Goal: Transaction & Acquisition: Book appointment/travel/reservation

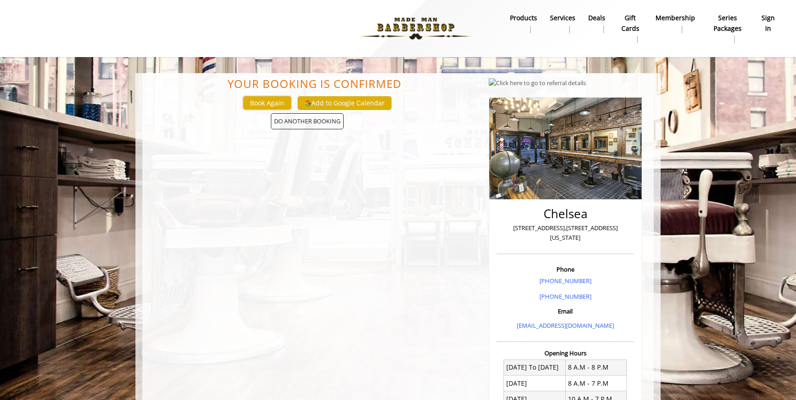
click at [276, 106] on button "Book Again" at bounding box center [267, 102] width 48 height 13
click at [416, 23] on img at bounding box center [415, 28] width 127 height 51
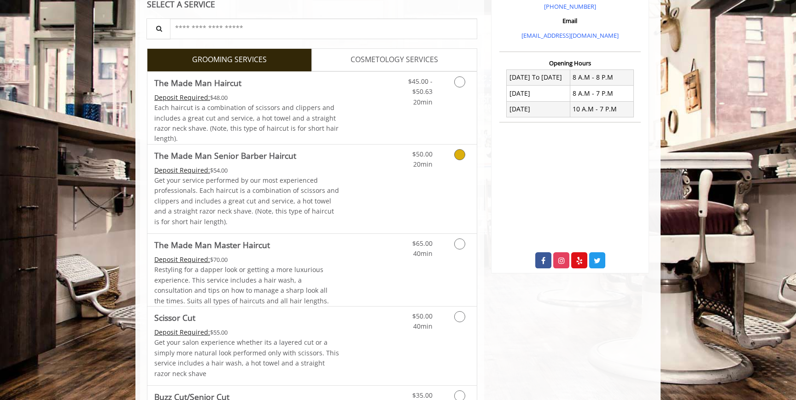
click at [463, 156] on icon "Grooming services" at bounding box center [459, 154] width 11 height 11
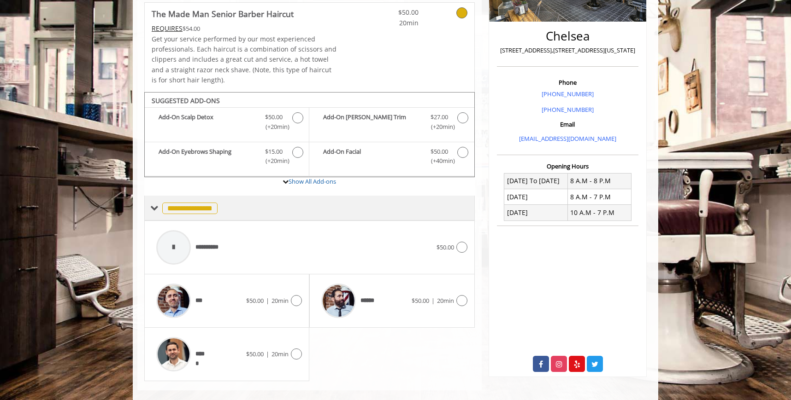
scroll to position [214, 0]
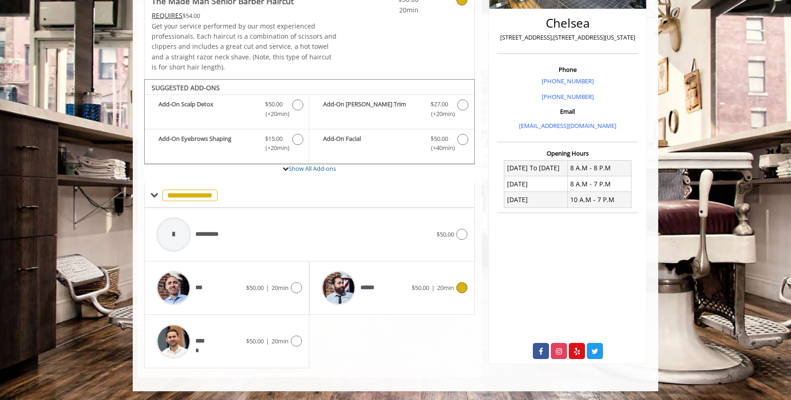
click at [457, 283] on icon at bounding box center [461, 287] width 11 height 11
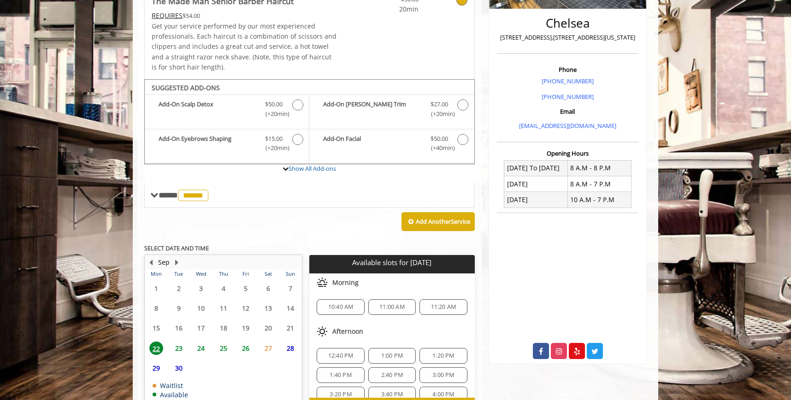
scroll to position [271, 0]
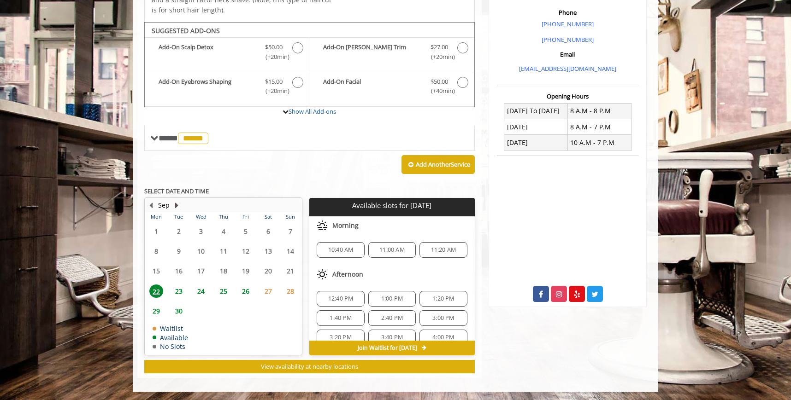
click at [177, 204] on button "Next Month" at bounding box center [176, 205] width 7 height 10
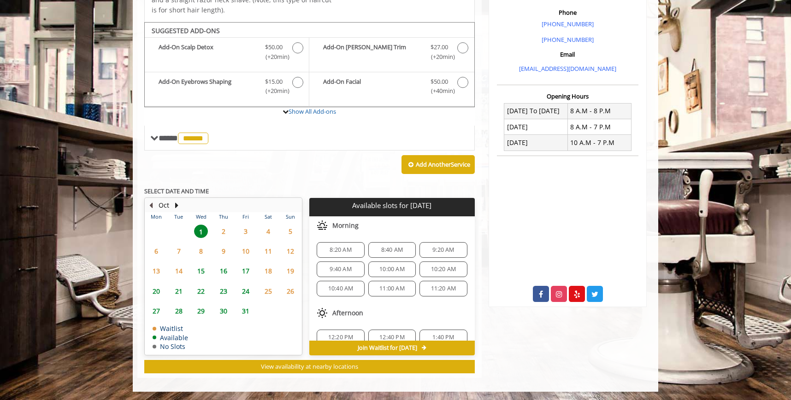
click at [152, 206] on button "Previous Month" at bounding box center [150, 205] width 7 height 10
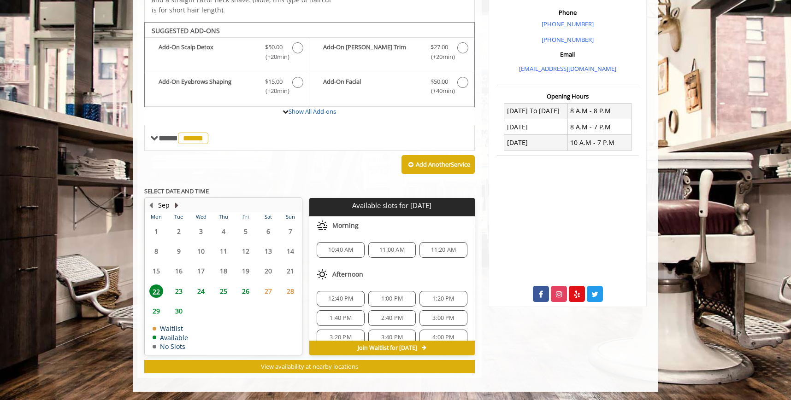
click at [178, 206] on button "Next Month" at bounding box center [176, 205] width 7 height 10
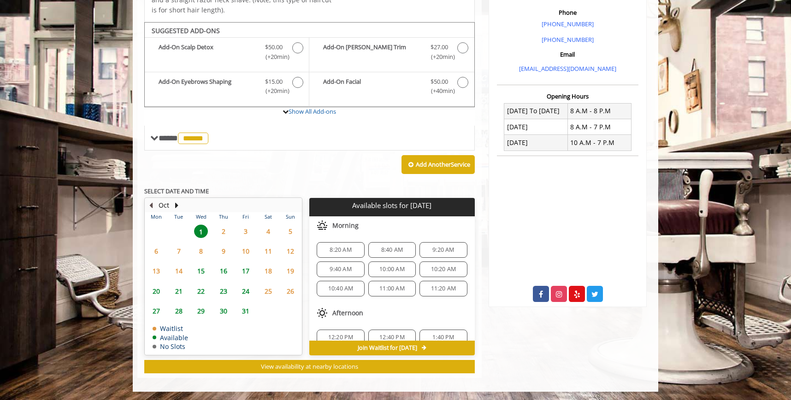
click at [149, 206] on button "Previous Month" at bounding box center [150, 205] width 7 height 10
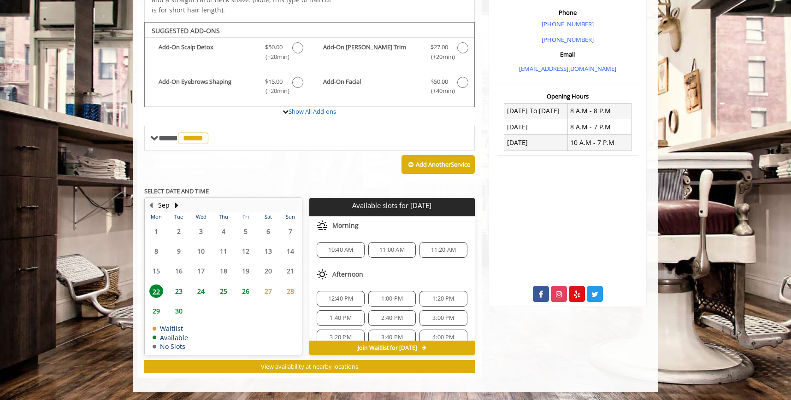
click at [180, 309] on span "30" at bounding box center [179, 311] width 14 height 13
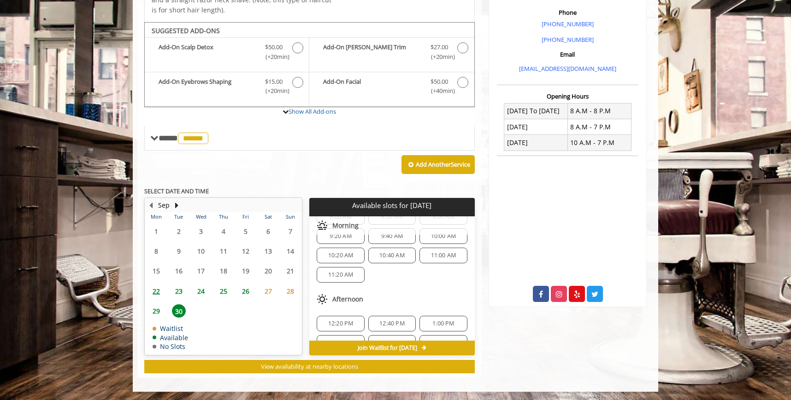
scroll to position [0, 0]
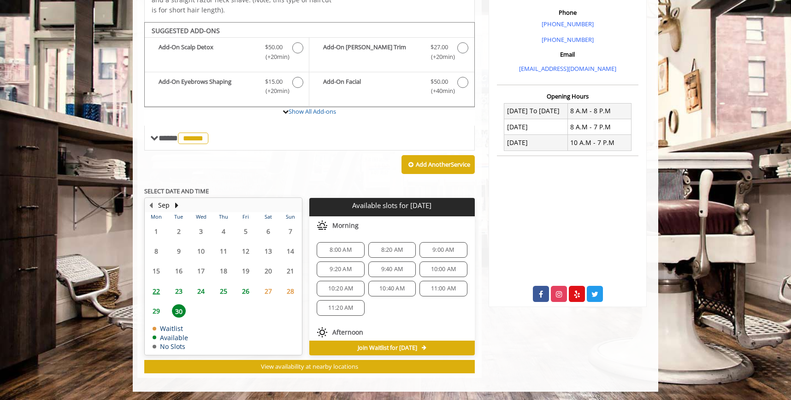
click at [158, 315] on span "29" at bounding box center [156, 311] width 14 height 13
